Goal: Transaction & Acquisition: Obtain resource

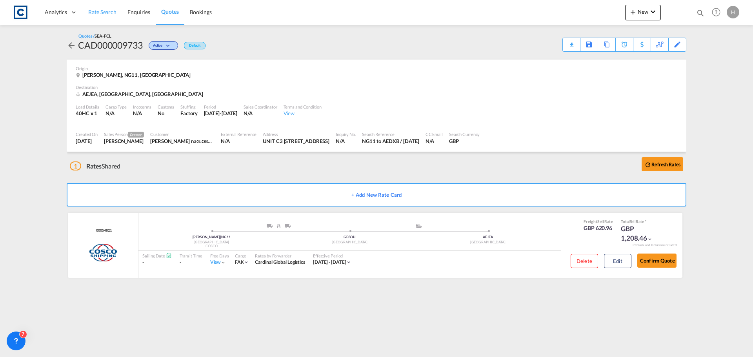
click at [109, 12] on span "Rate Search" at bounding box center [102, 12] width 28 height 7
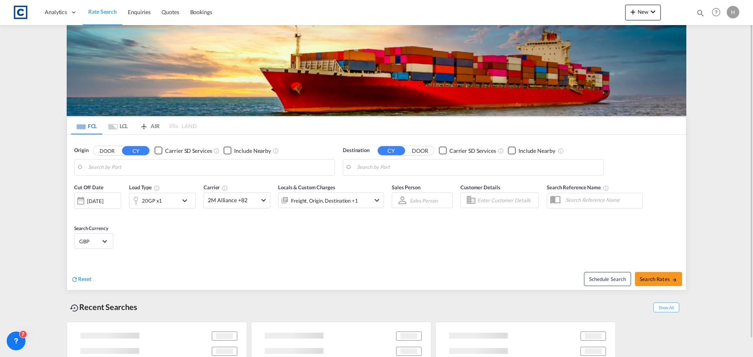
type input "GB-NG11, Rushcliffe"
type input "Jebel Ali, AEJEA"
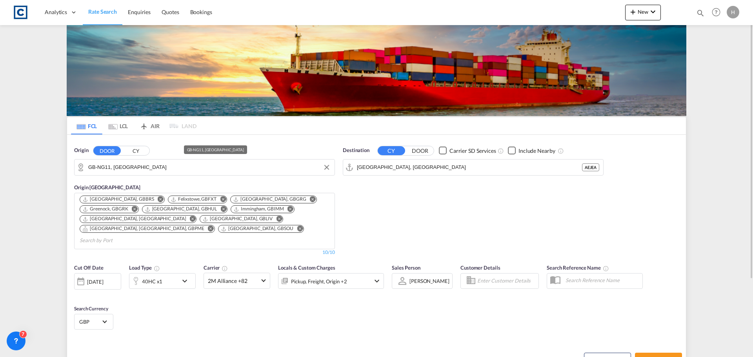
click at [154, 169] on input "GB-NG11, Rushcliffe" at bounding box center [209, 168] width 243 height 12
type input "b"
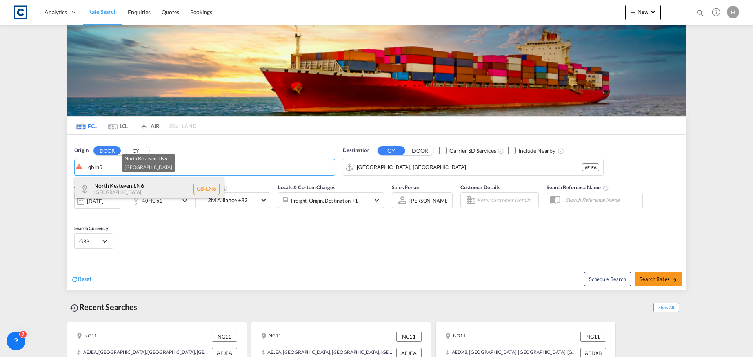
click at [154, 186] on div "North Kesteven , LN6 United Kingdom GB-LN6" at bounding box center [149, 189] width 149 height 24
type input "GB-LN6, North Kesteven"
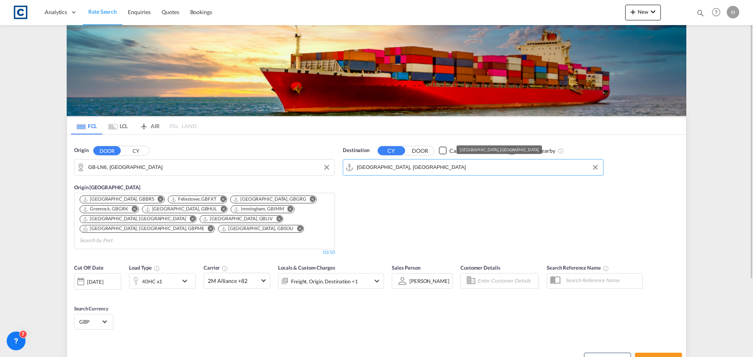
click at [437, 164] on input "Jebel Ali, AEJEA" at bounding box center [478, 168] width 243 height 12
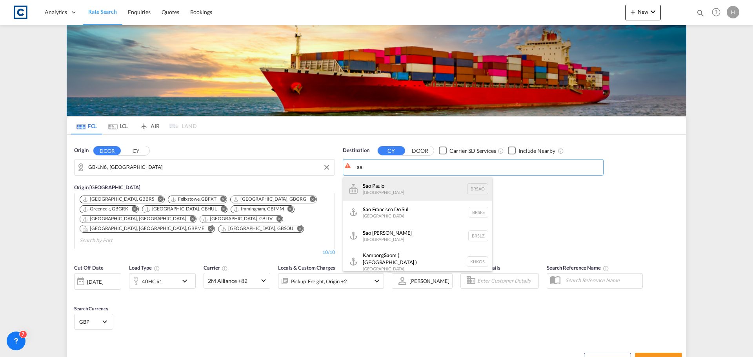
type input "s"
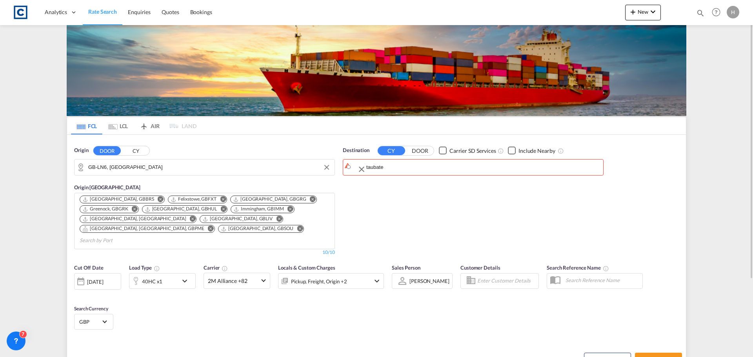
drag, startPoint x: 401, startPoint y: 163, endPoint x: 300, endPoint y: 162, distance: 101.2
click at [391, 169] on input "taubate" at bounding box center [478, 168] width 243 height 12
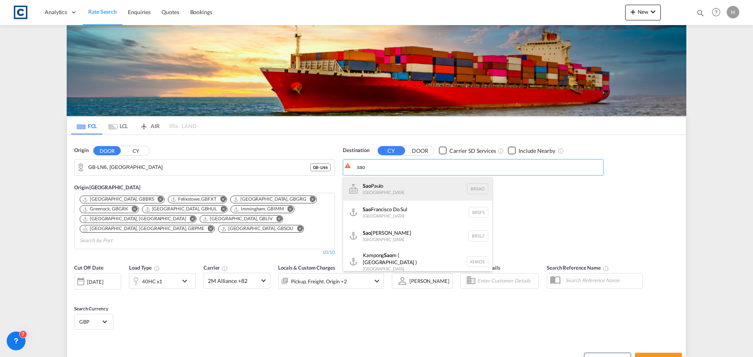
click at [410, 191] on div "Sao Paulo Brazil BRSAO" at bounding box center [417, 189] width 149 height 24
type input "Sao Paulo, BRSAO"
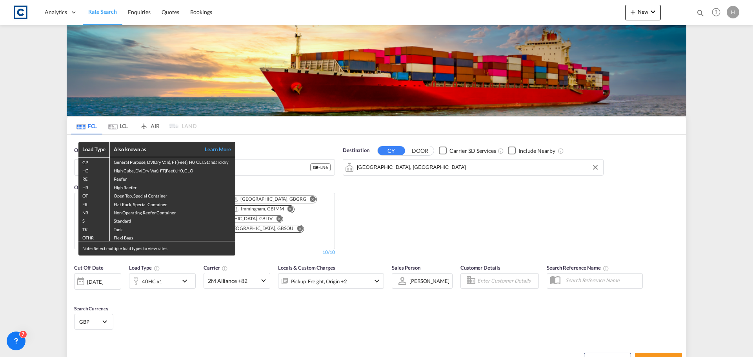
click at [172, 270] on div "Load Type Also known as Learn More GP General Purpose, DV(Dry Van), FT(Feet), H…" at bounding box center [376, 178] width 753 height 357
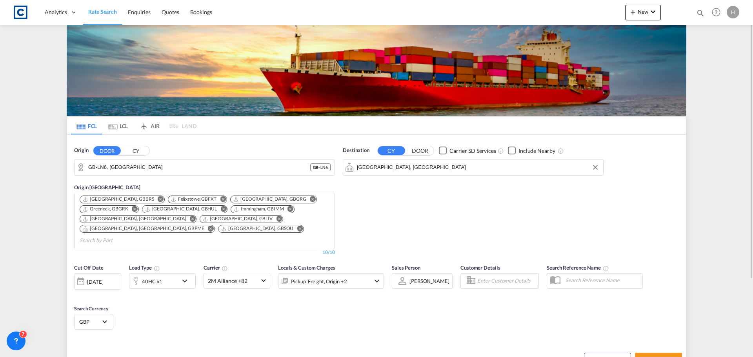
click at [170, 274] on div "40HC x1" at bounding box center [153, 282] width 49 height 16
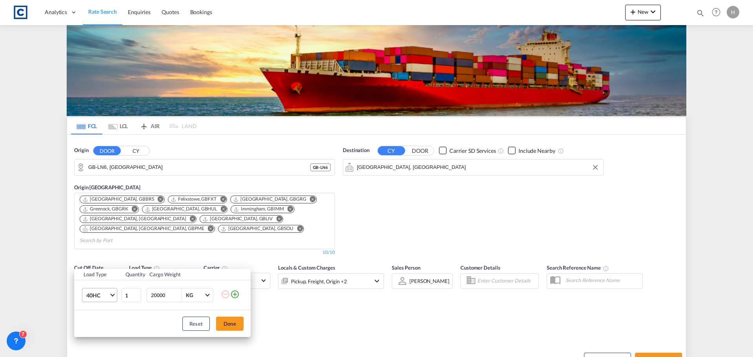
click at [112, 295] on span "Choose: \a40HC" at bounding box center [112, 295] width 4 height 4
click at [100, 260] on md-option "20GP" at bounding box center [106, 258] width 53 height 19
drag, startPoint x: 226, startPoint y: 325, endPoint x: 231, endPoint y: 323, distance: 5.5
click at [226, 325] on button "Done" at bounding box center [229, 324] width 27 height 14
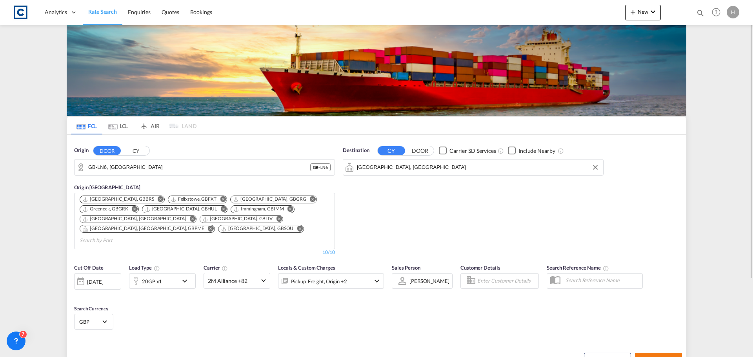
click at [667, 357] on span "Search Rates" at bounding box center [659, 360] width 38 height 6
type input "LN6 to BRSAO / 16 Sep 2025"
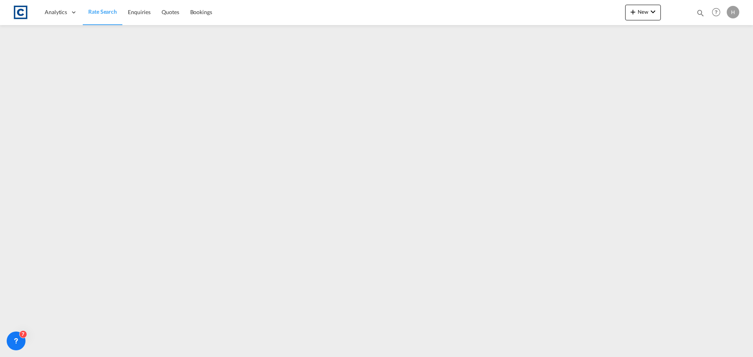
click at [99, 11] on span "Rate Search" at bounding box center [102, 11] width 29 height 7
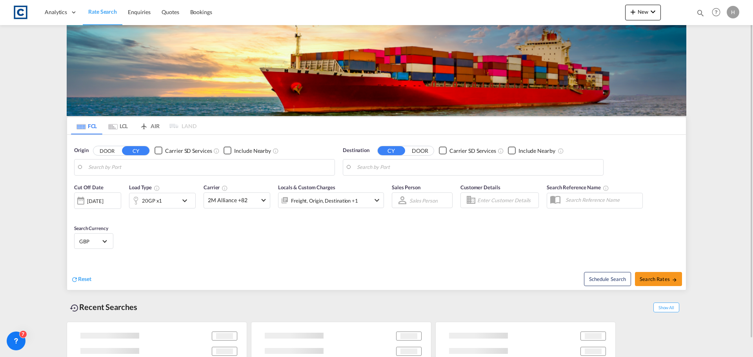
type input "GB-DN4, [GEOGRAPHIC_DATA]"
type input "[GEOGRAPHIC_DATA], [GEOGRAPHIC_DATA]"
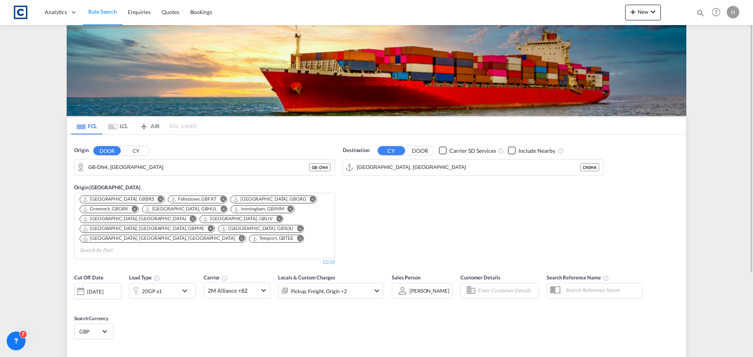
drag, startPoint x: 481, startPoint y: 204, endPoint x: 453, endPoint y: 206, distance: 28.3
click at [482, 205] on div "Destination CY DOOR Carrier SD Services Include Nearby [GEOGRAPHIC_DATA], CNSHA…" at bounding box center [473, 206] width 269 height 127
click at [103, 288] on div "[DATE]" at bounding box center [95, 291] width 16 height 7
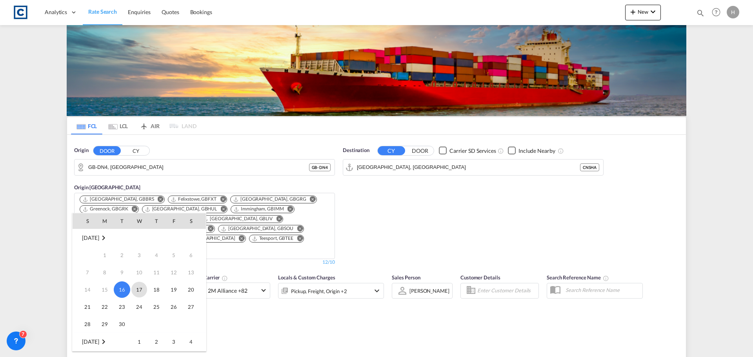
click at [140, 287] on span "17" at bounding box center [139, 290] width 16 height 16
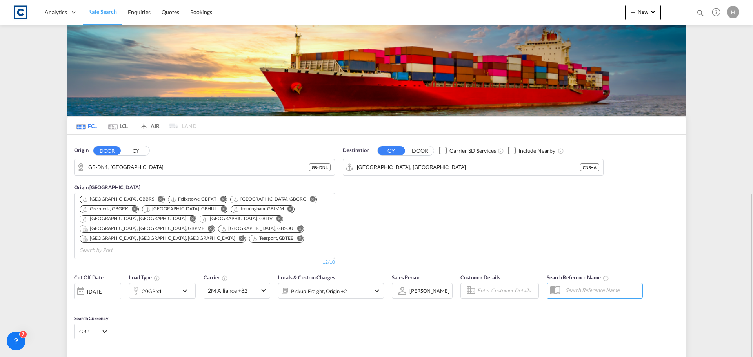
scroll to position [109, 0]
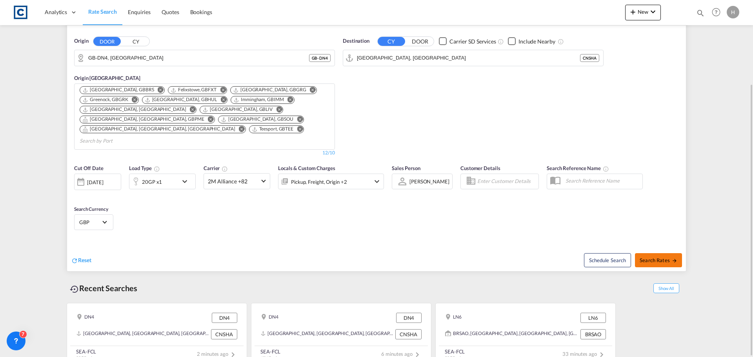
click at [658, 254] on button "Search Rates" at bounding box center [658, 261] width 47 height 14
click at [158, 90] on md-icon "Remove" at bounding box center [161, 90] width 6 height 6
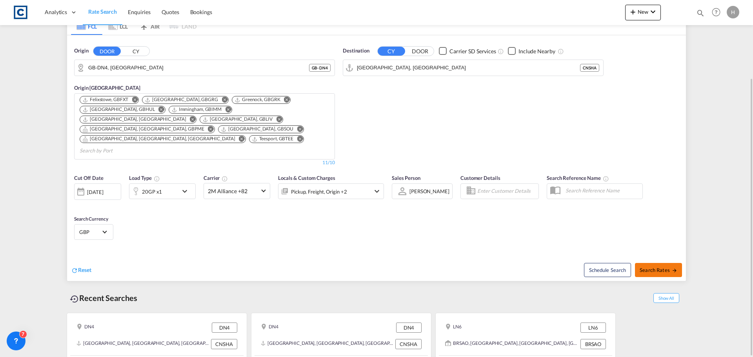
click at [670, 267] on span "Search Rates" at bounding box center [659, 270] width 38 height 6
click at [245, 136] on md-icon "Remove" at bounding box center [242, 139] width 6 height 6
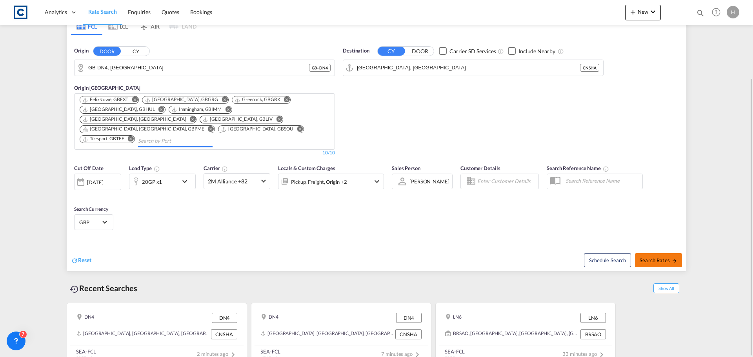
click at [654, 257] on span "Search Rates" at bounding box center [659, 260] width 38 height 6
type input "DN4 to CNSHA / [DATE]"
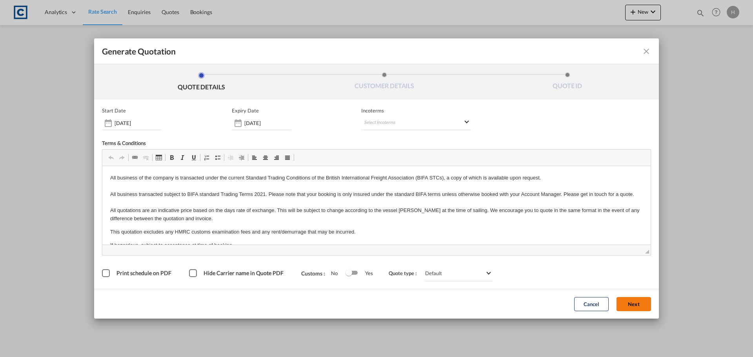
click at [632, 308] on button "Next" at bounding box center [634, 304] width 35 height 14
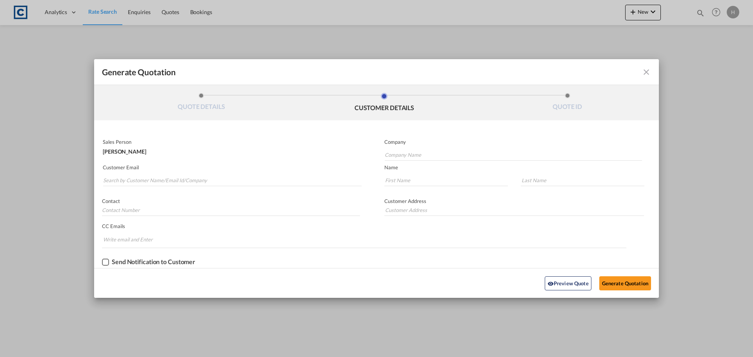
drag, startPoint x: 646, startPoint y: 72, endPoint x: 647, endPoint y: 79, distance: 7.1
click at [646, 72] on md-icon "icon-close fg-AAA8AD cursor m-0" at bounding box center [646, 71] width 9 height 9
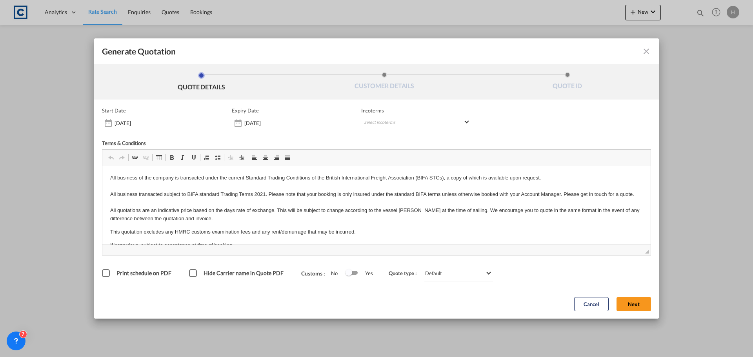
drag, startPoint x: 636, startPoint y: 310, endPoint x: 635, endPoint y: 306, distance: 4.4
click at [636, 307] on button "Next" at bounding box center [634, 304] width 35 height 14
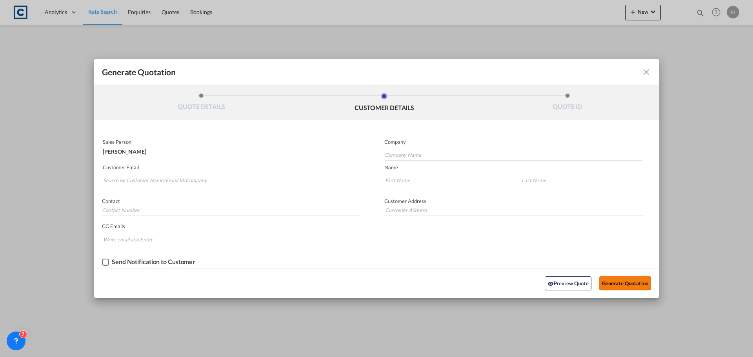
click at [626, 286] on button "Generate Quotation" at bounding box center [626, 284] width 52 height 14
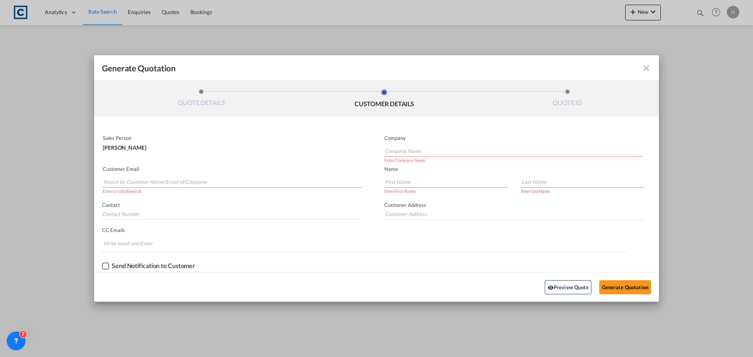
click at [308, 180] on input "Search by Customer Name/Email Id/Company" at bounding box center [232, 182] width 259 height 12
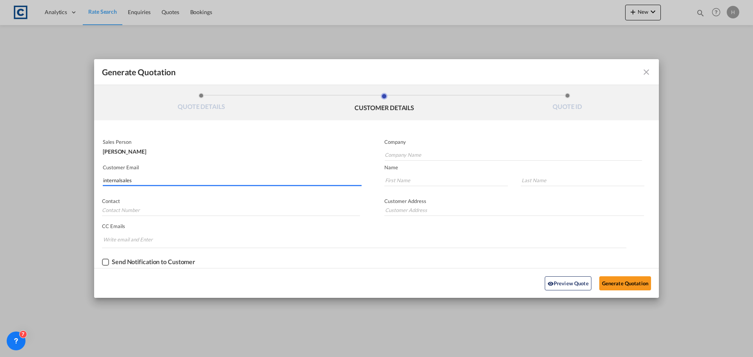
click at [124, 179] on input "internalsales" at bounding box center [232, 181] width 259 height 12
drag, startPoint x: 124, startPoint y: 179, endPoint x: 156, endPoint y: 186, distance: 32.5
click at [156, 186] on div "Generate QuotationQUOTE ..." at bounding box center [232, 185] width 259 height 1
click at [148, 181] on input "internalsales" at bounding box center [232, 181] width 259 height 12
drag, startPoint x: 148, startPoint y: 180, endPoint x: 93, endPoint y: 187, distance: 55.4
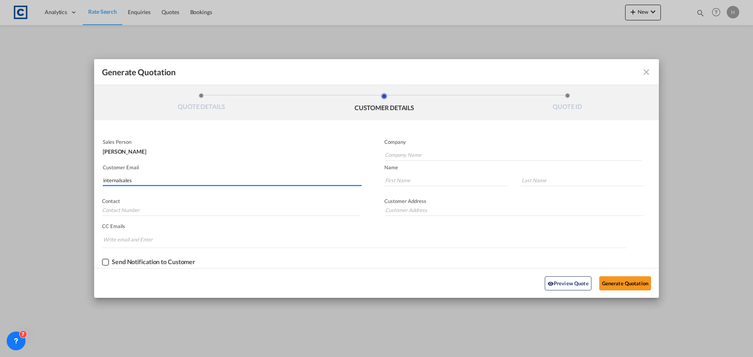
click at [93, 187] on div "Generate Quotation QUOTE DETAILS CUSTOMER DETAILS QUOTE ID Start Date 16 Sep 20…" at bounding box center [376, 178] width 753 height 357
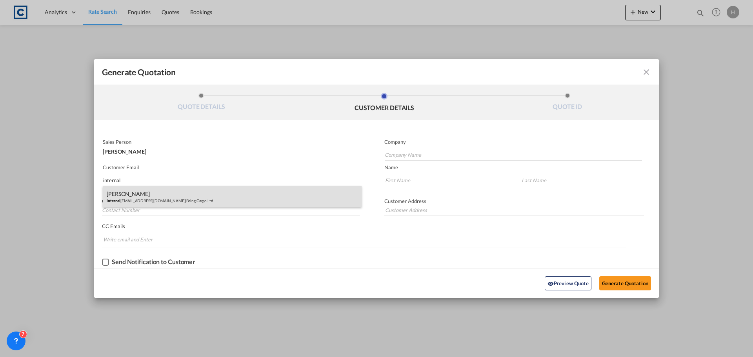
type input "internal"
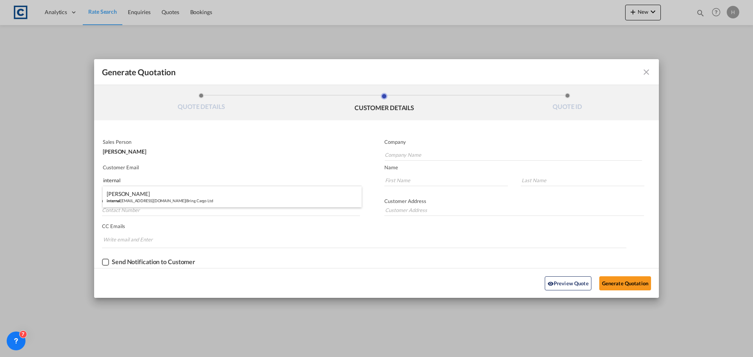
drag, startPoint x: 149, startPoint y: 196, endPoint x: 153, endPoint y: 195, distance: 4.8
click at [150, 196] on div "Samantha Robinson internal sales@bring.com | Bring Cargo Ltd" at bounding box center [232, 196] width 259 height 21
type input "Bring Cargo Ltd"
type input "internalsales@bring.com"
type input "Samantha"
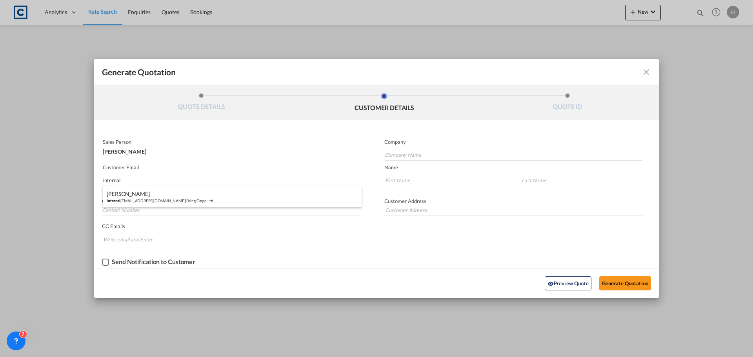
type input "Robinson"
type input "+44 1469 551911"
type input "Scandic Terminal North Moss Lane Stallingborough DN41 8DD, United Kingdom"
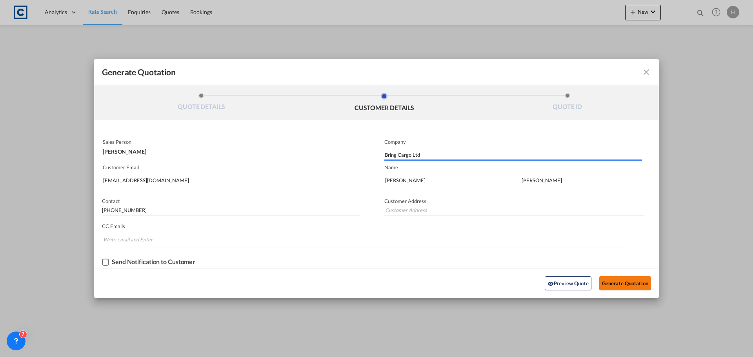
click at [613, 280] on button "Generate Quotation" at bounding box center [626, 284] width 52 height 14
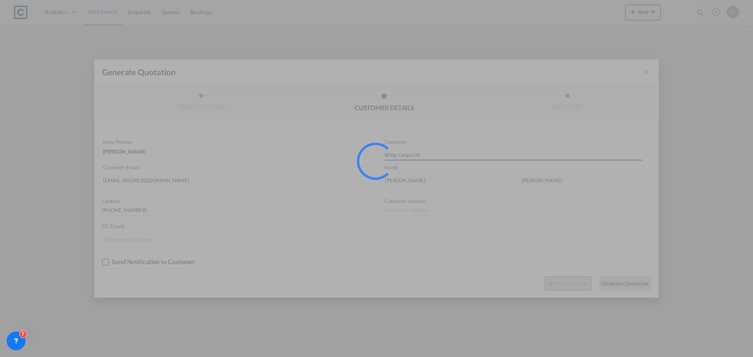
type input "Scandic Terminal North Moss Lane Stallingborough DN41 8DD, United Kingdom"
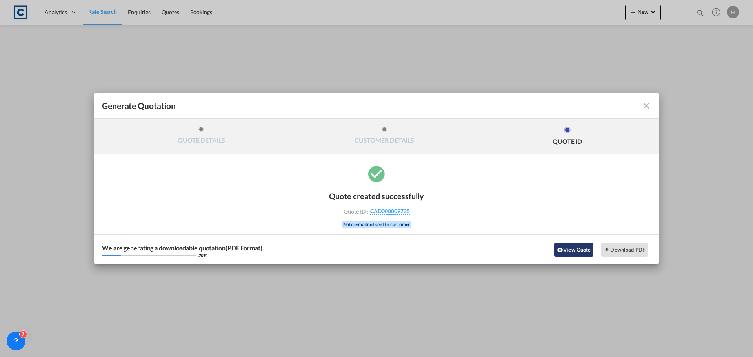
click at [584, 251] on button "View Quote" at bounding box center [573, 250] width 39 height 14
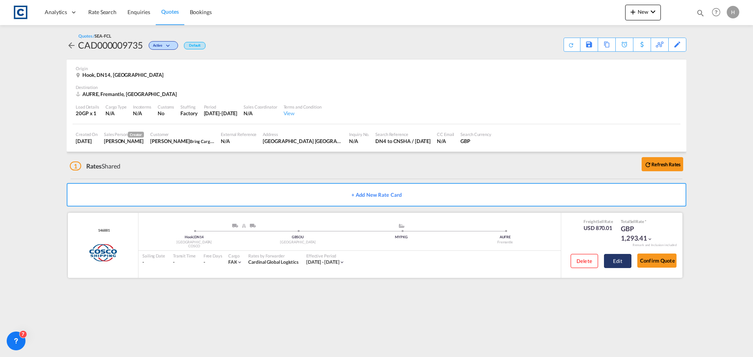
click at [622, 263] on button "Edit" at bounding box center [617, 261] width 27 height 14
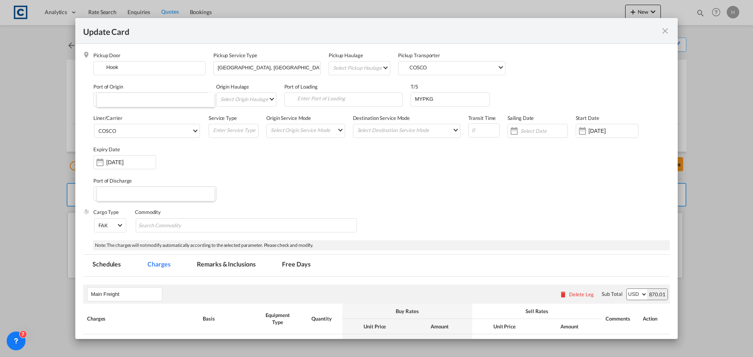
click at [614, 209] on div "Port of Discharge AUFRE" at bounding box center [376, 192] width 587 height 31
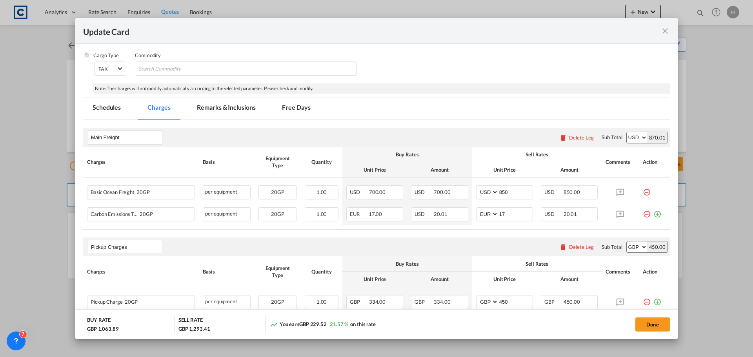
scroll to position [275, 0]
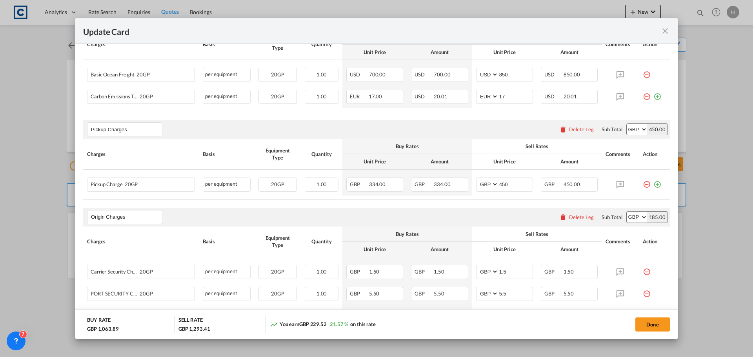
click at [650, 326] on button "Done" at bounding box center [653, 325] width 35 height 14
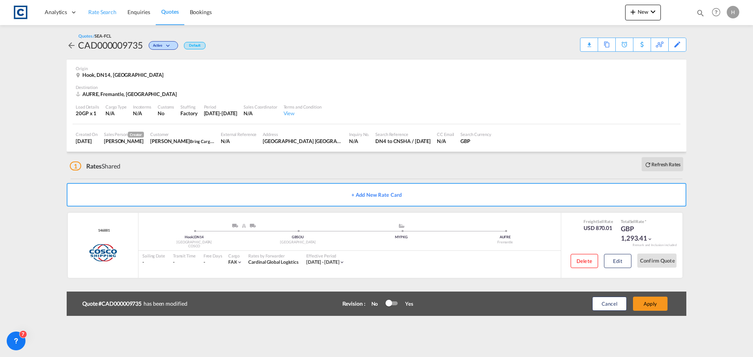
drag, startPoint x: 111, startPoint y: 10, endPoint x: 96, endPoint y: 22, distance: 19.1
click at [111, 11] on span "Rate Search" at bounding box center [102, 12] width 28 height 7
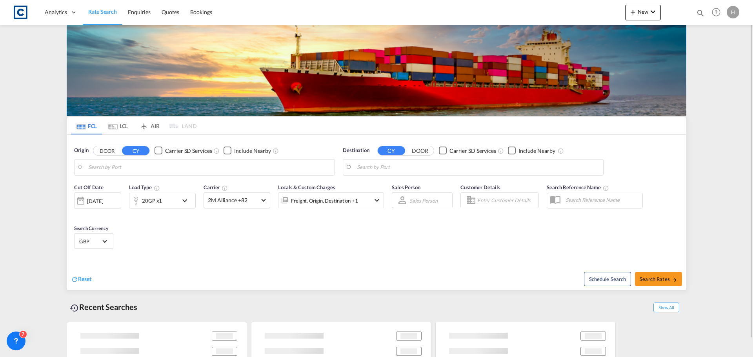
type input "GB-DN14, East Riding of Yorkshire"
type input "Fremantle, AUFRE"
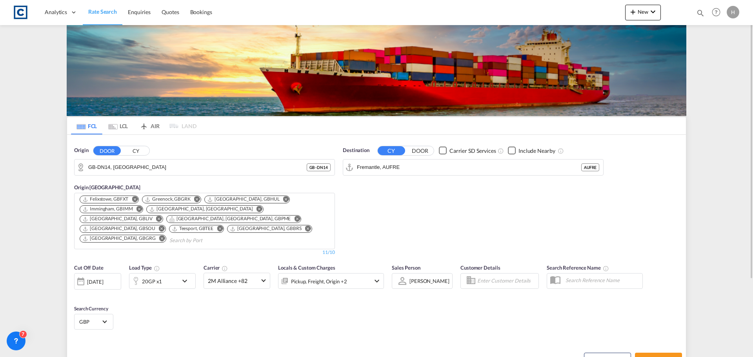
click at [423, 154] on button "DOOR" at bounding box center [420, 150] width 27 height 9
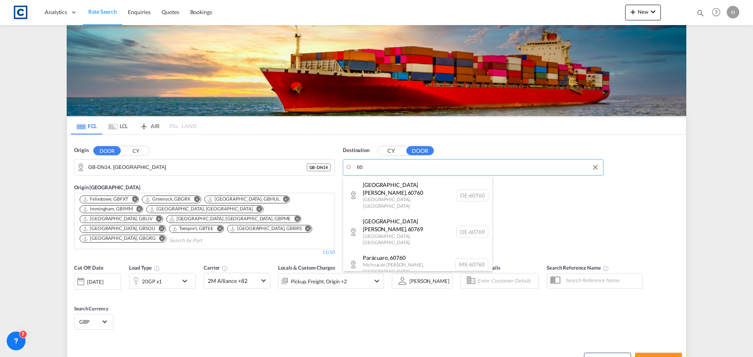
type input "6"
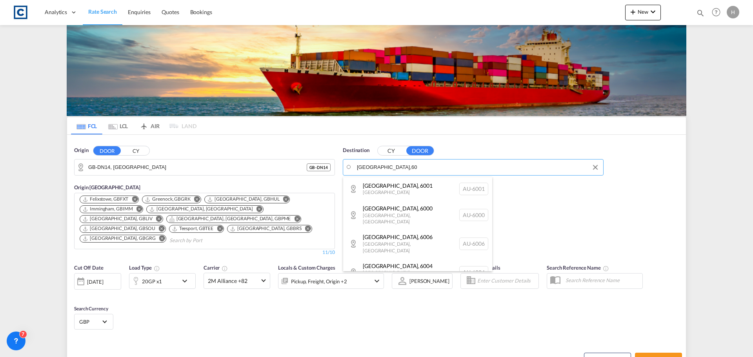
type input "perth,60"
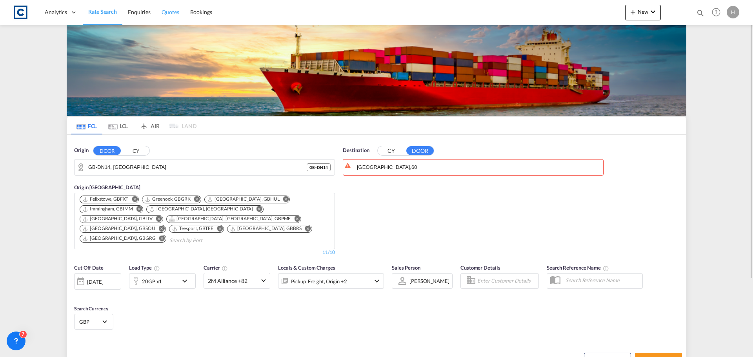
click at [178, 13] on span "Quotes" at bounding box center [170, 12] width 17 height 7
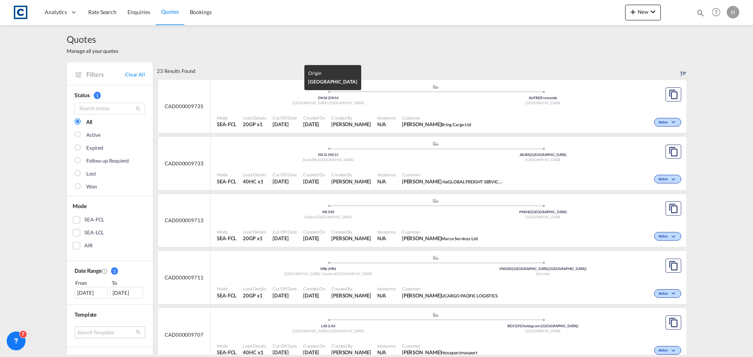
click at [339, 97] on div "DN14 | DN14" at bounding box center [328, 98] width 215 height 5
